Goal: Information Seeking & Learning: Learn about a topic

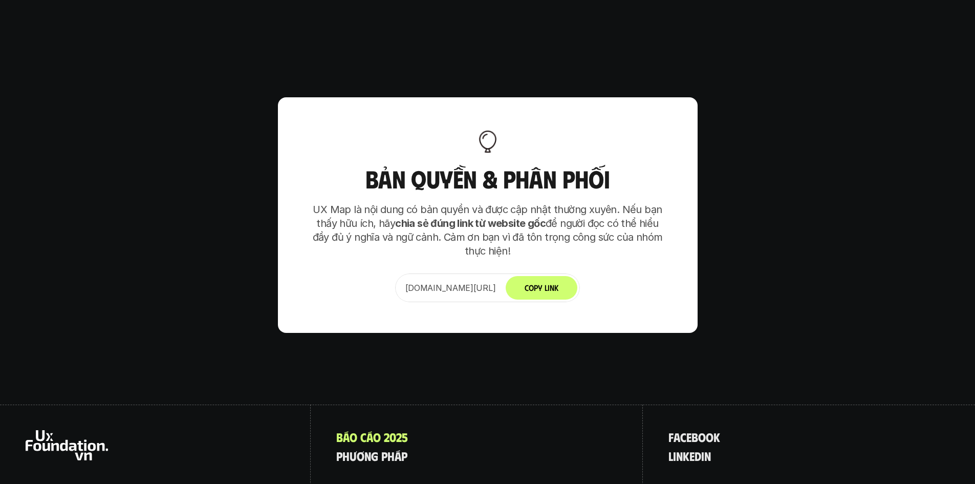
scroll to position [6429, 0]
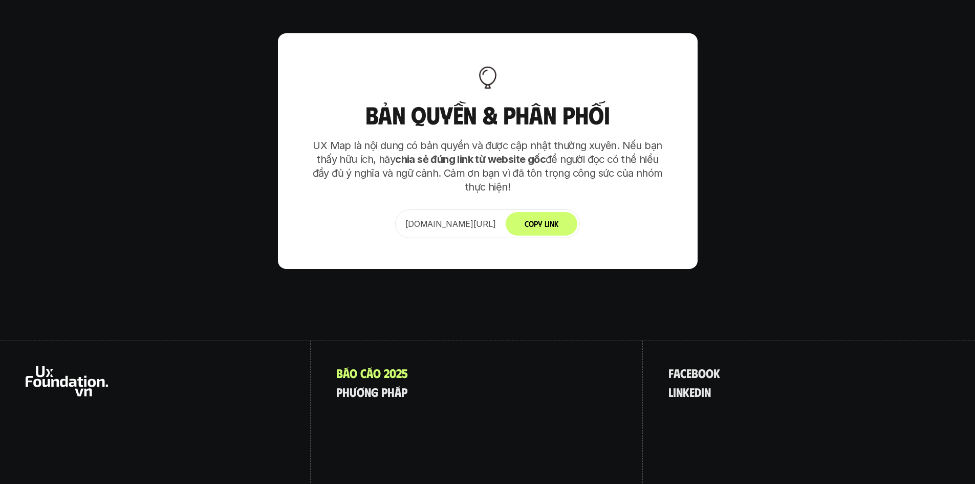
click at [561, 212] on button "Copy Link" at bounding box center [542, 224] width 72 height 24
click at [381, 366] on p "B á o c á o 2 0 2 5" at bounding box center [372, 372] width 72 height 13
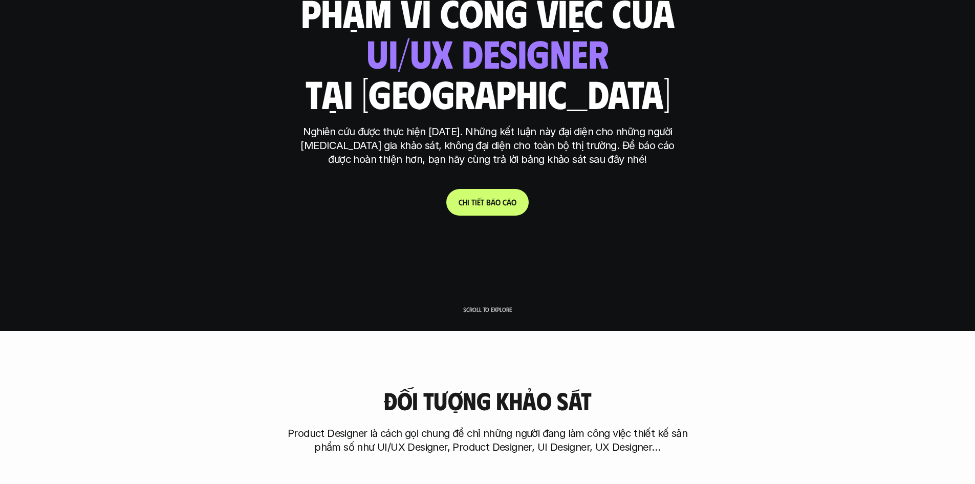
scroll to position [154, 0]
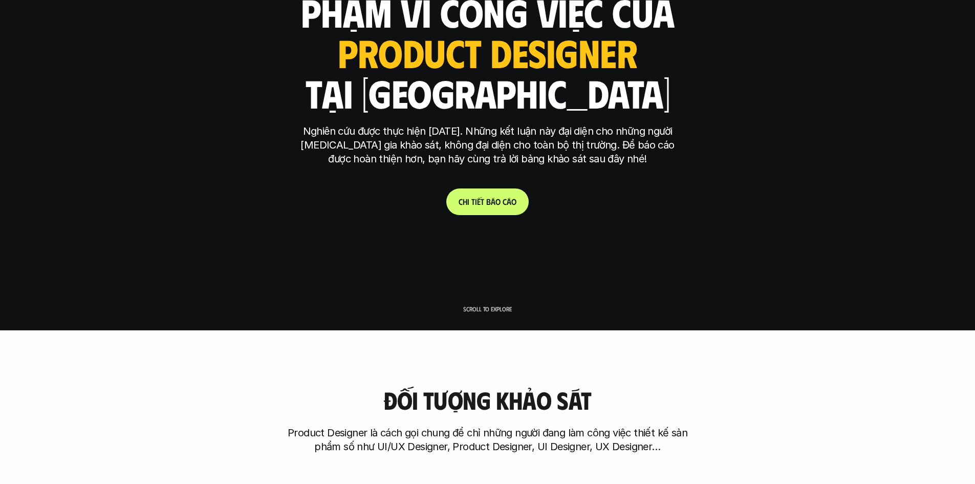
click at [482, 310] on p "Scroll to explore" at bounding box center [487, 308] width 49 height 7
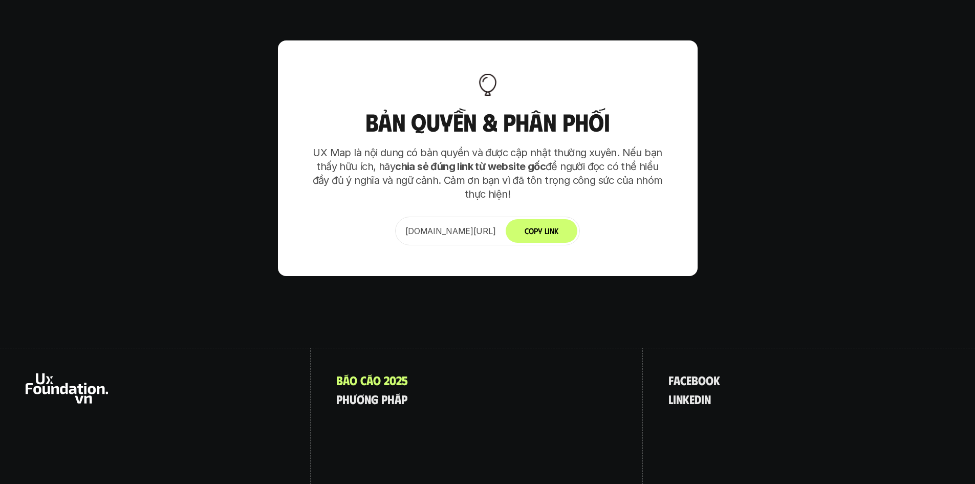
scroll to position [6429, 0]
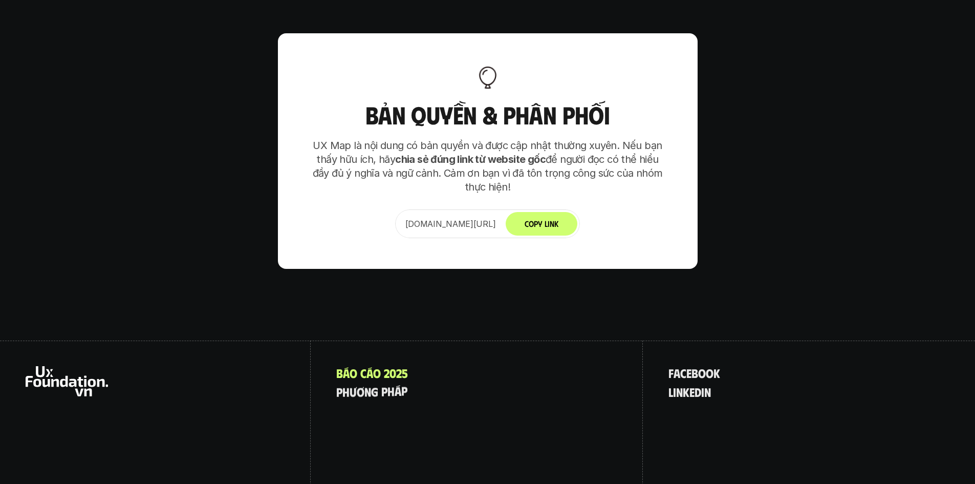
click at [362, 340] on div "B á o c á o 2 0 2 5 p h ư ơ n g p h á p" at bounding box center [477, 430] width 332 height 180
click at [363, 385] on p "p h ư ơ n g p h á p" at bounding box center [371, 391] width 71 height 13
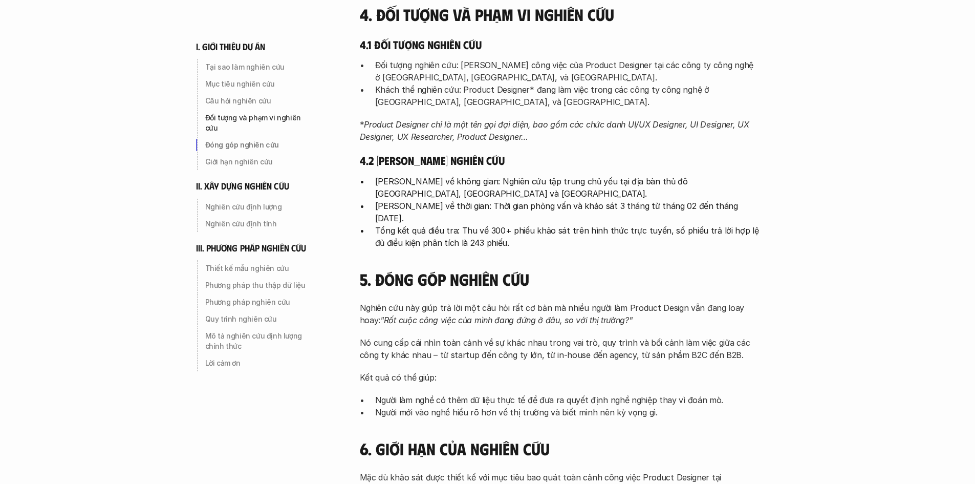
scroll to position [717, 0]
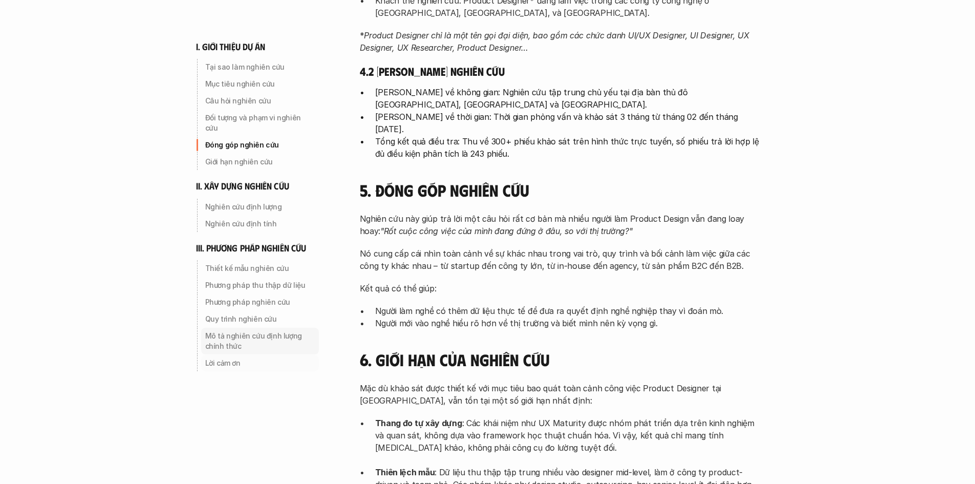
click at [227, 338] on p "Mô tả nghiên cứu định lượng chính thức" at bounding box center [260, 341] width 110 height 20
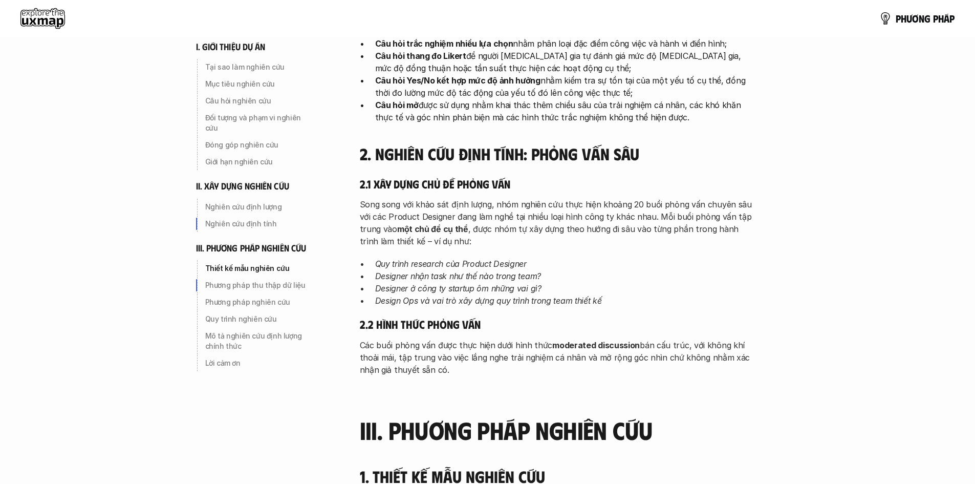
scroll to position [1764, 0]
